Goal: Download file/media

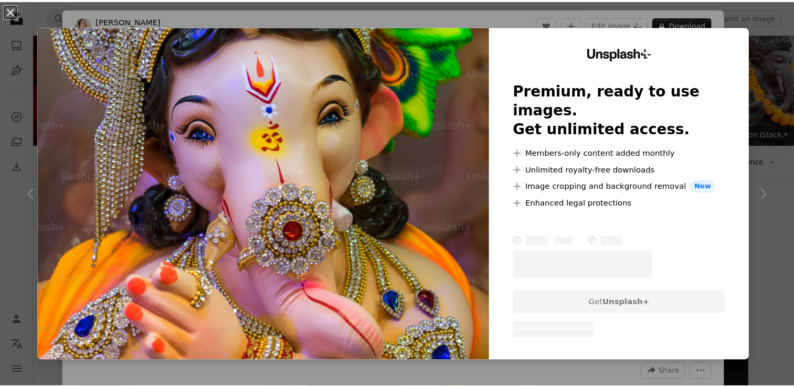
scroll to position [545, 0]
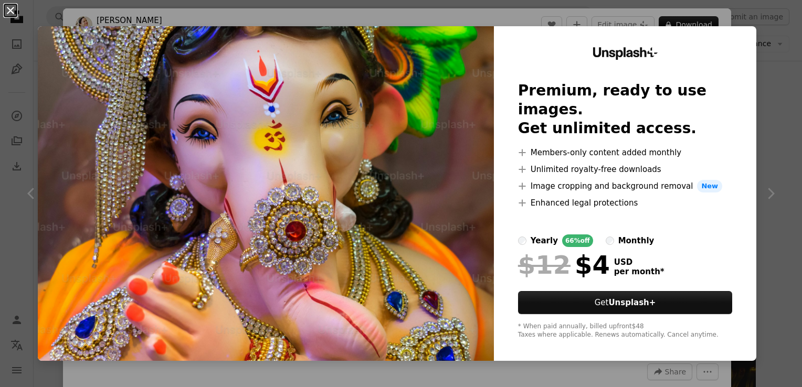
click at [13, 9] on button "An X shape" at bounding box center [10, 10] width 13 height 13
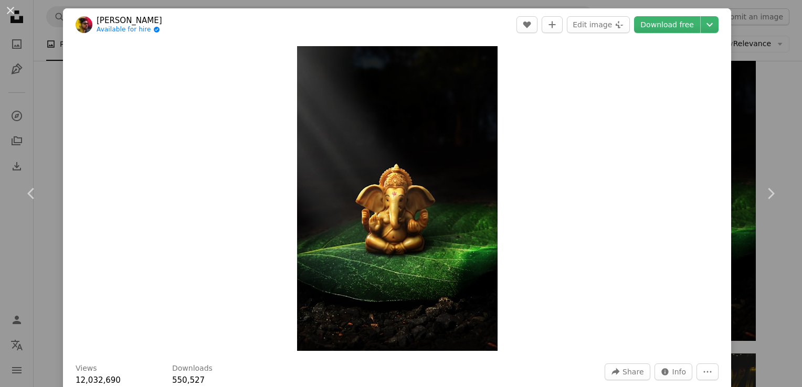
click at [109, 128] on div "Zoom in" at bounding box center [397, 198] width 668 height 315
